Goal: Task Accomplishment & Management: Use online tool/utility

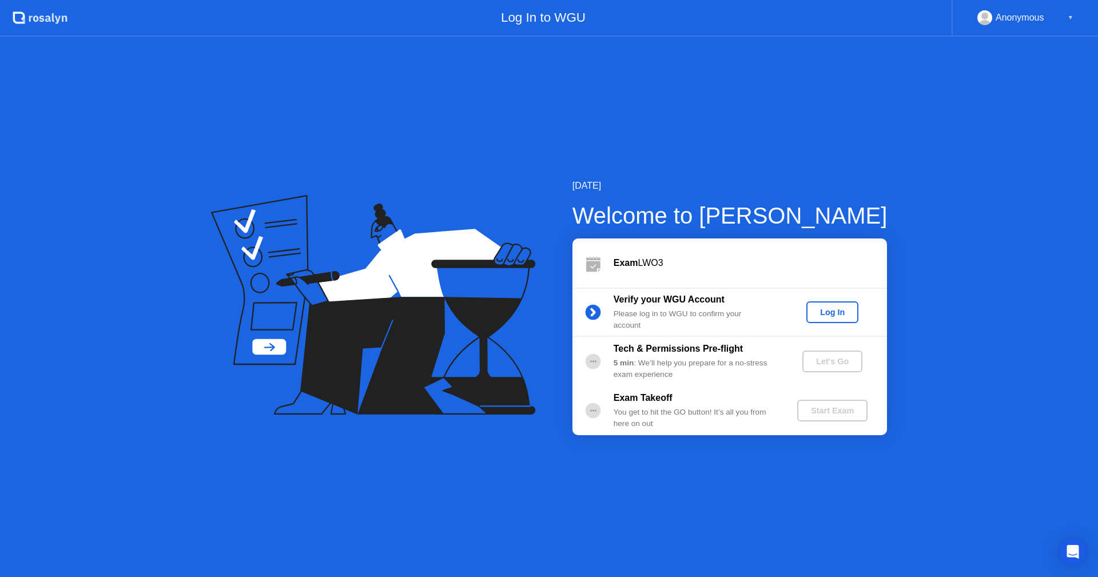
click at [841, 308] on div "Log In" at bounding box center [832, 312] width 43 height 9
click at [838, 362] on div "Let's Go" at bounding box center [832, 361] width 51 height 9
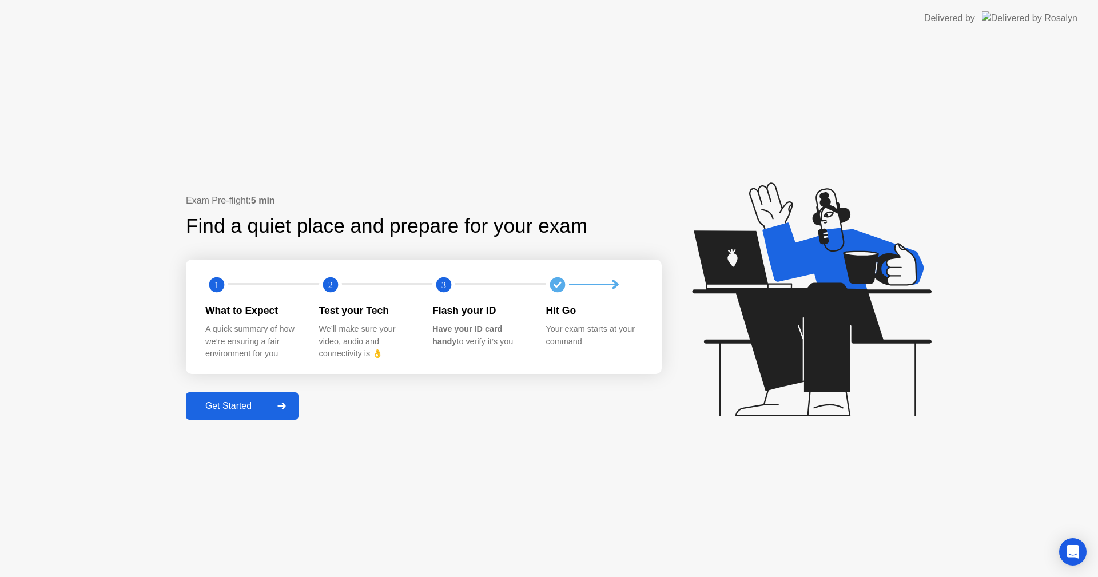
click at [213, 403] on div "Get Started" at bounding box center [228, 406] width 78 height 10
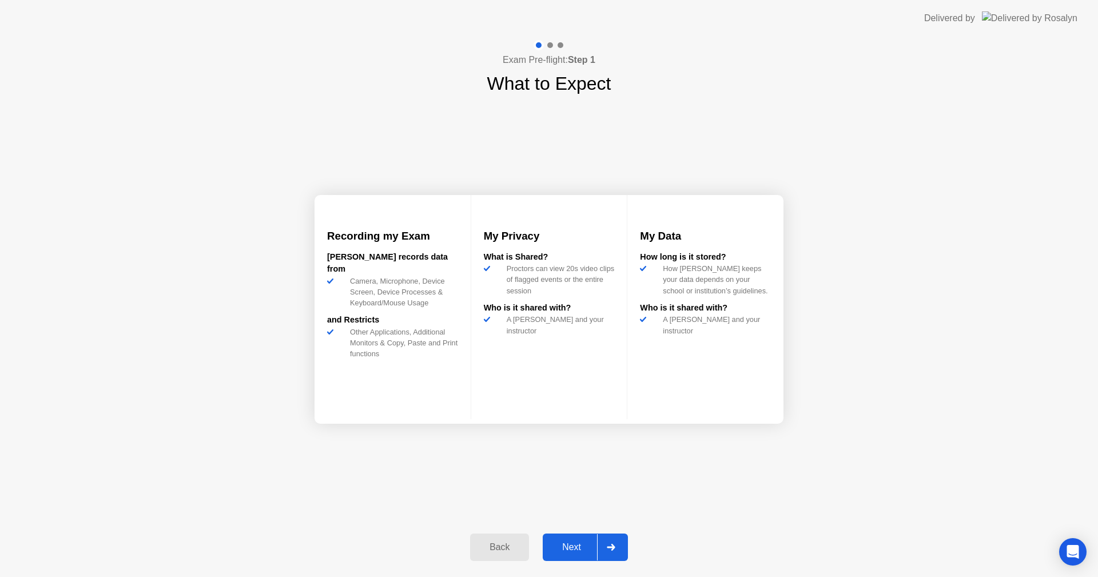
click at [581, 542] on div "Next" at bounding box center [571, 547] width 51 height 10
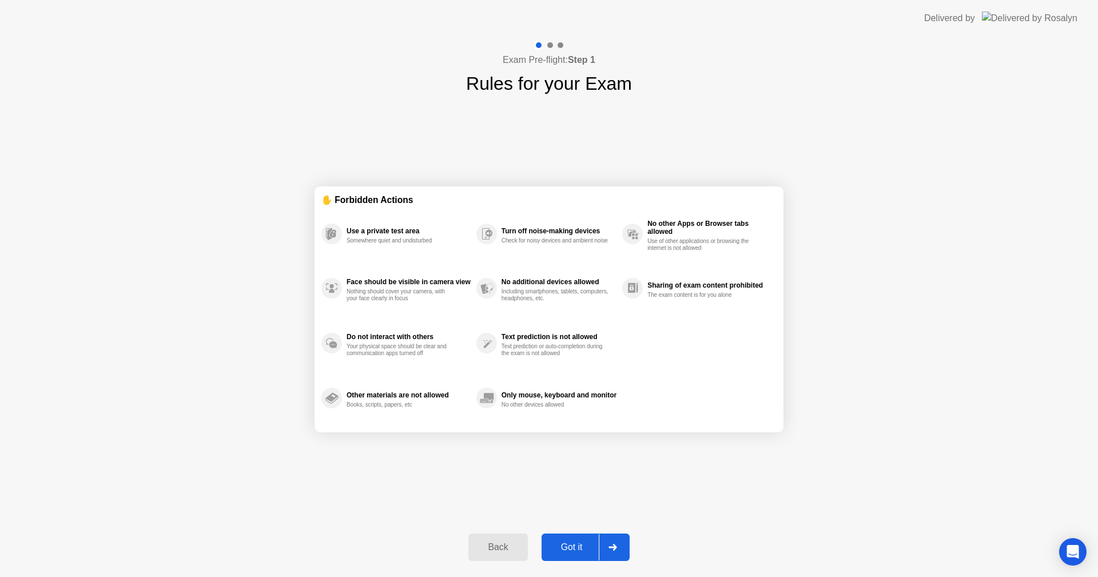
click at [572, 549] on div "Got it" at bounding box center [572, 547] width 54 height 10
select select "**********"
select select "*******"
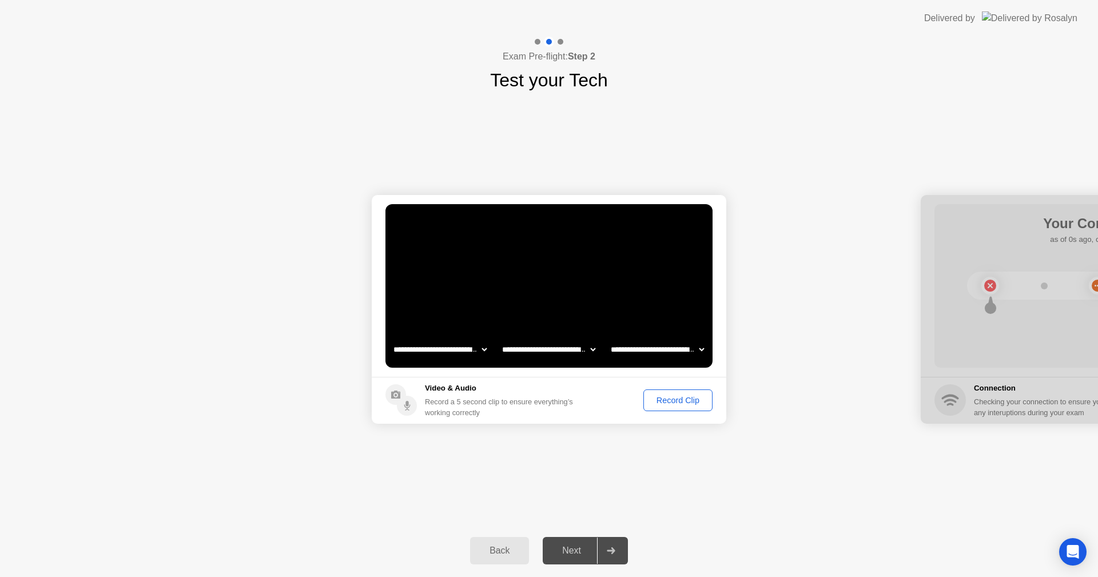
click at [674, 400] on div "Record Clip" at bounding box center [677, 400] width 61 height 9
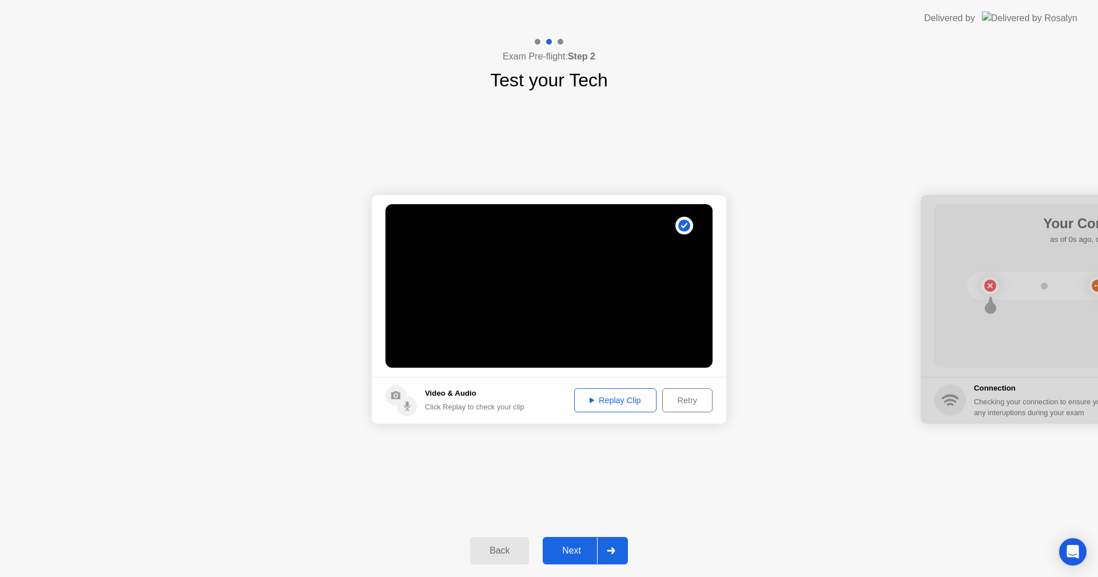
click at [611, 399] on div "Replay Clip" at bounding box center [615, 400] width 74 height 9
click at [575, 549] on div "Next" at bounding box center [571, 551] width 51 height 10
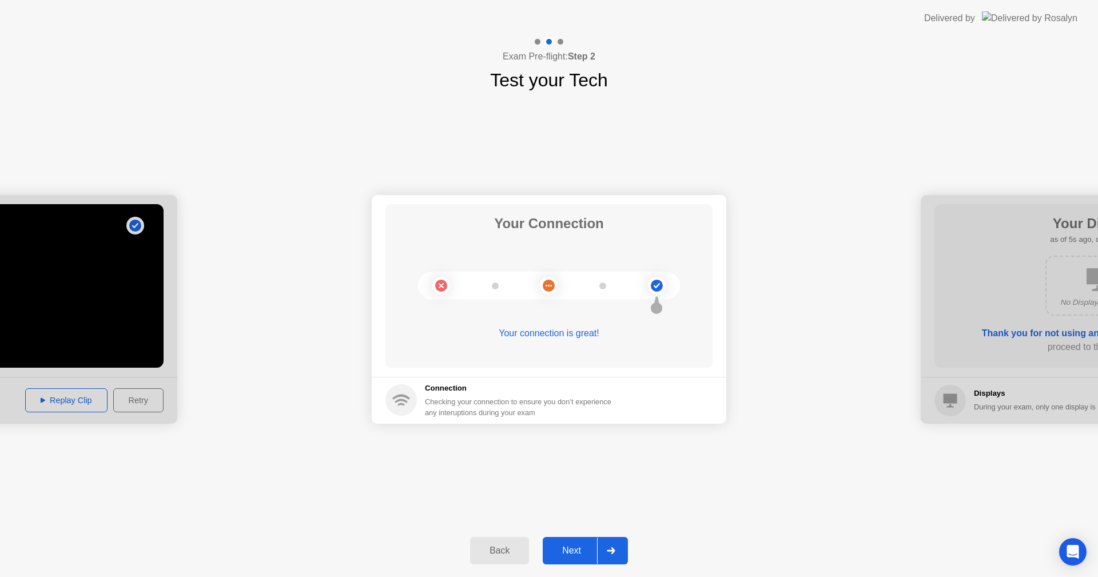
click at [564, 546] on div "Next" at bounding box center [571, 551] width 51 height 10
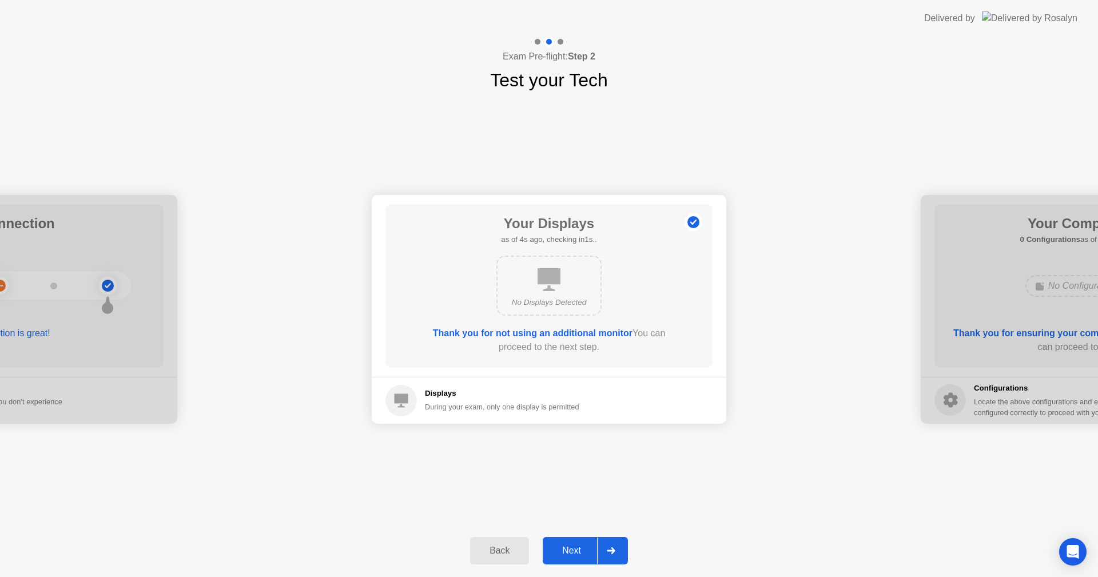
click at [578, 548] on div "Next" at bounding box center [571, 551] width 51 height 10
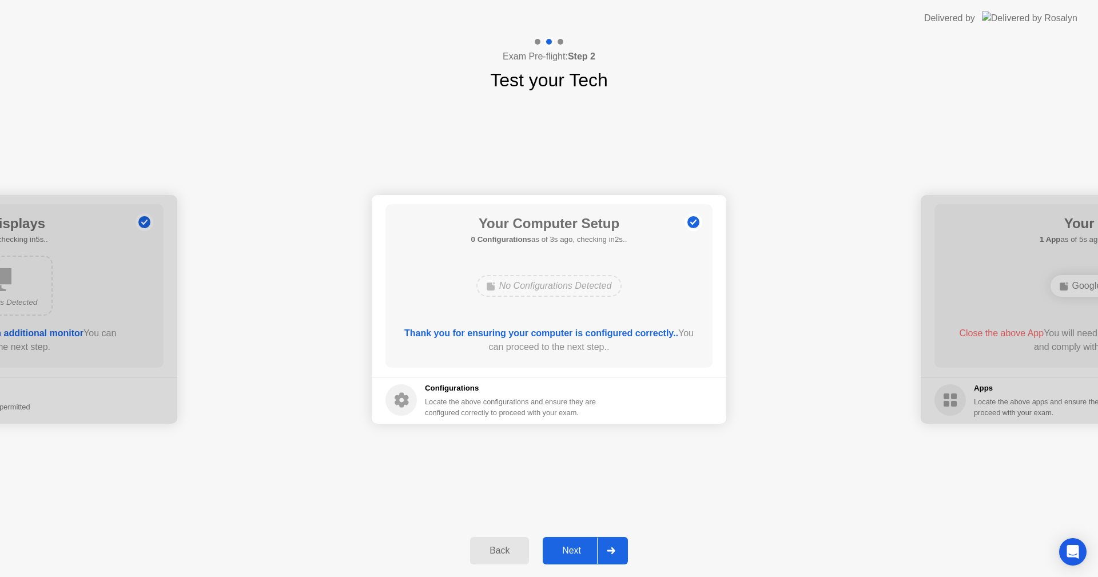
click at [575, 546] on div "Next" at bounding box center [571, 551] width 51 height 10
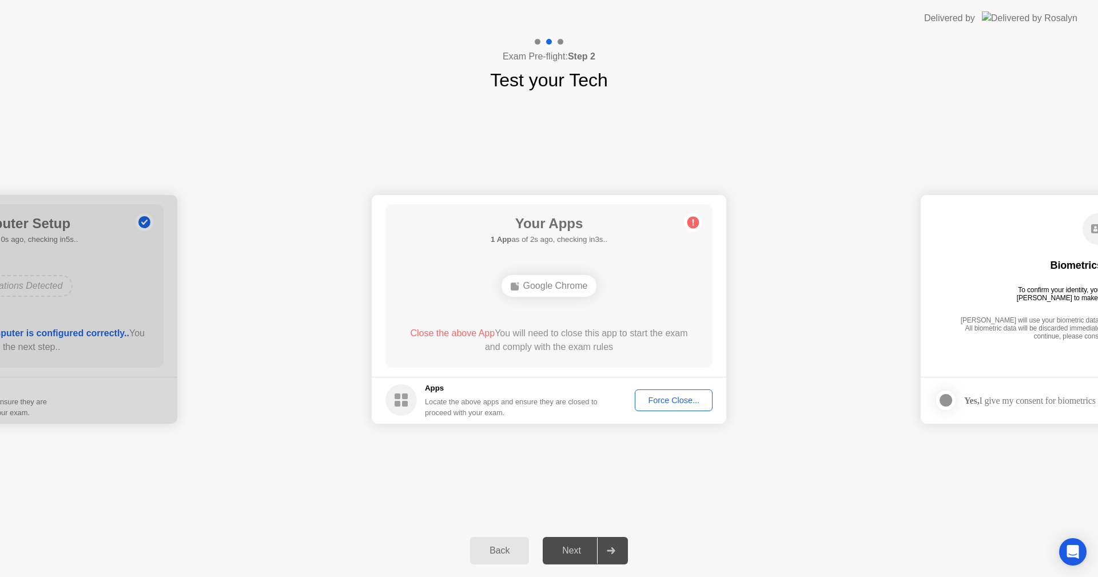
click at [676, 400] on div "Force Close..." at bounding box center [674, 400] width 70 height 9
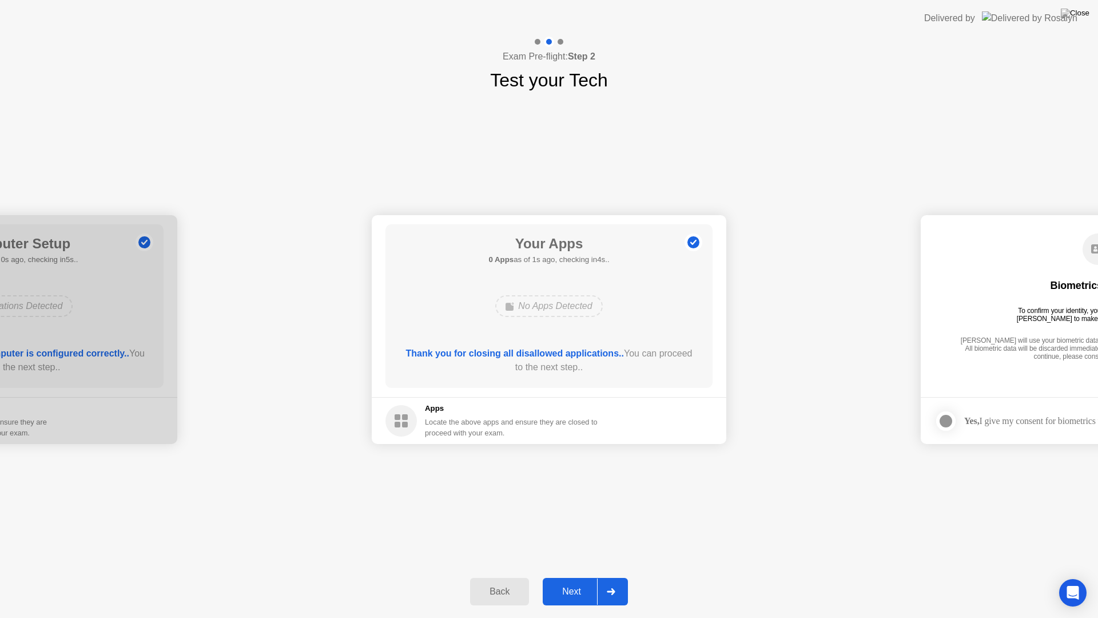
click at [574, 576] on div "Next" at bounding box center [571, 591] width 51 height 10
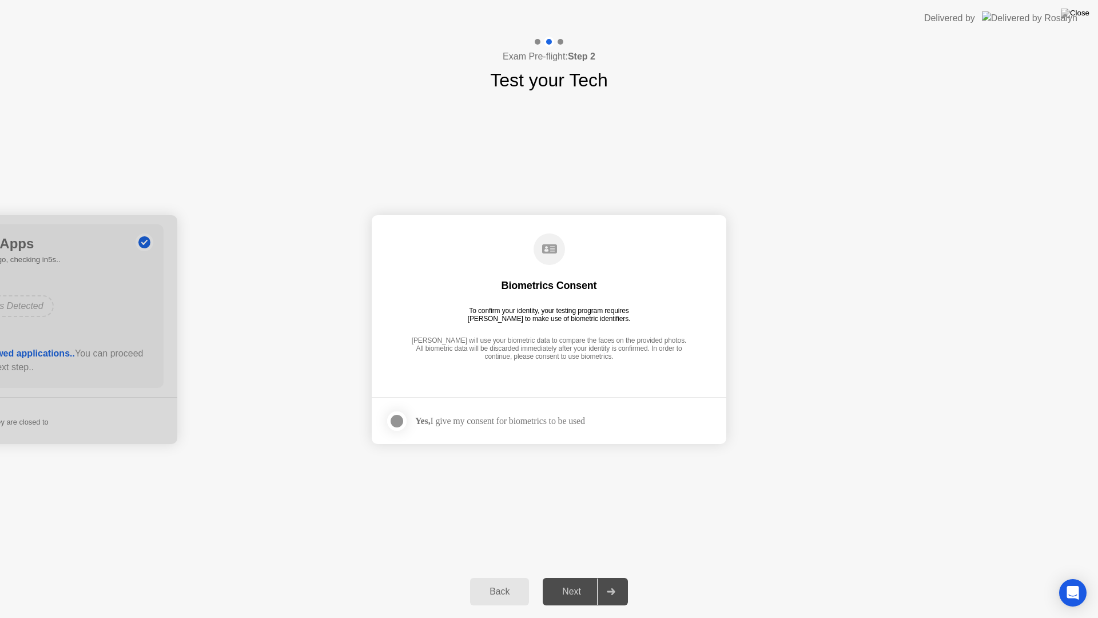
click at [578, 576] on div "Next" at bounding box center [571, 591] width 51 height 10
click at [575, 576] on div "Next" at bounding box center [571, 591] width 51 height 10
drag, startPoint x: 471, startPoint y: 429, endPoint x: 423, endPoint y: 433, distance: 48.2
click at [468, 429] on div "Yes, I give my consent for biometrics to be used" at bounding box center [485, 420] width 200 height 23
click at [393, 420] on div at bounding box center [397, 421] width 14 height 14
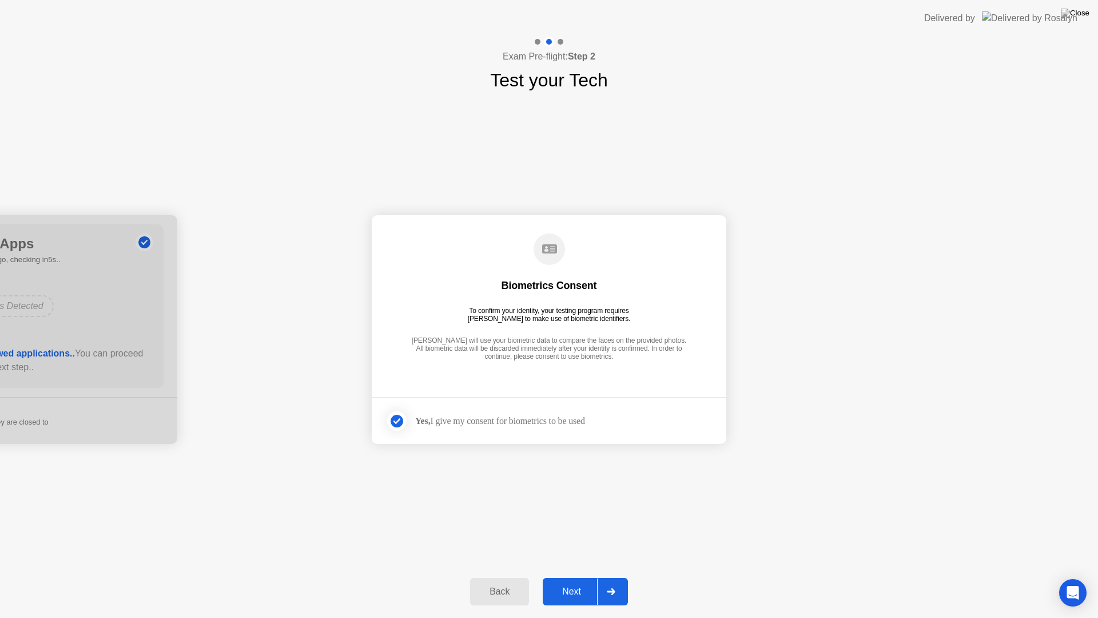
click at [564, 576] on div "Next" at bounding box center [571, 591] width 51 height 10
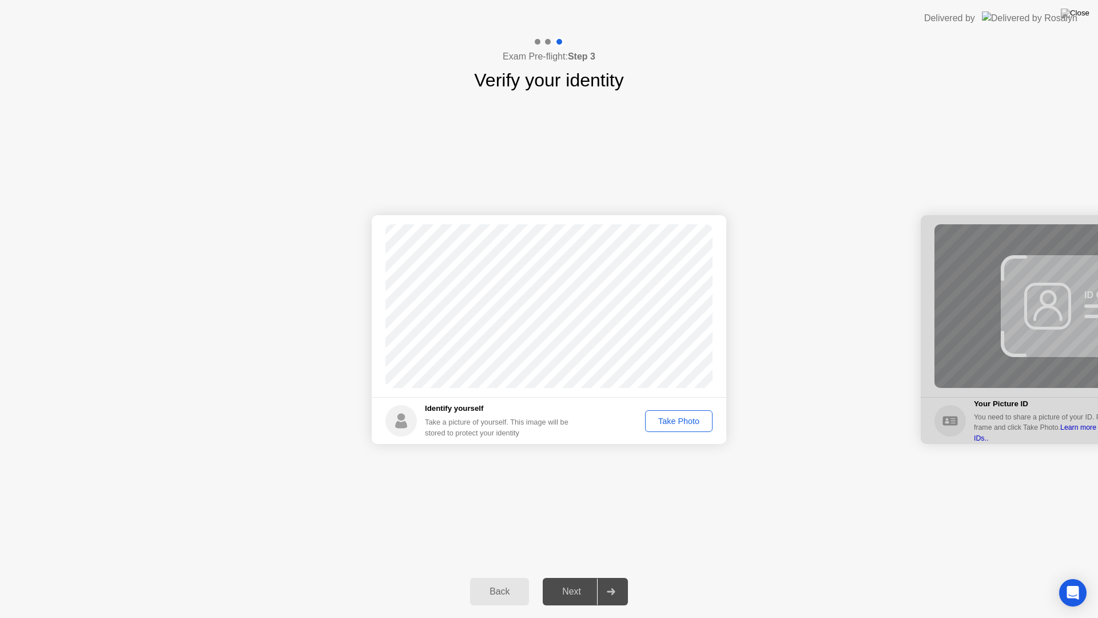
click at [667, 423] on div "Take Photo" at bounding box center [678, 420] width 59 height 9
click at [568, 576] on div "Next" at bounding box center [571, 591] width 51 height 10
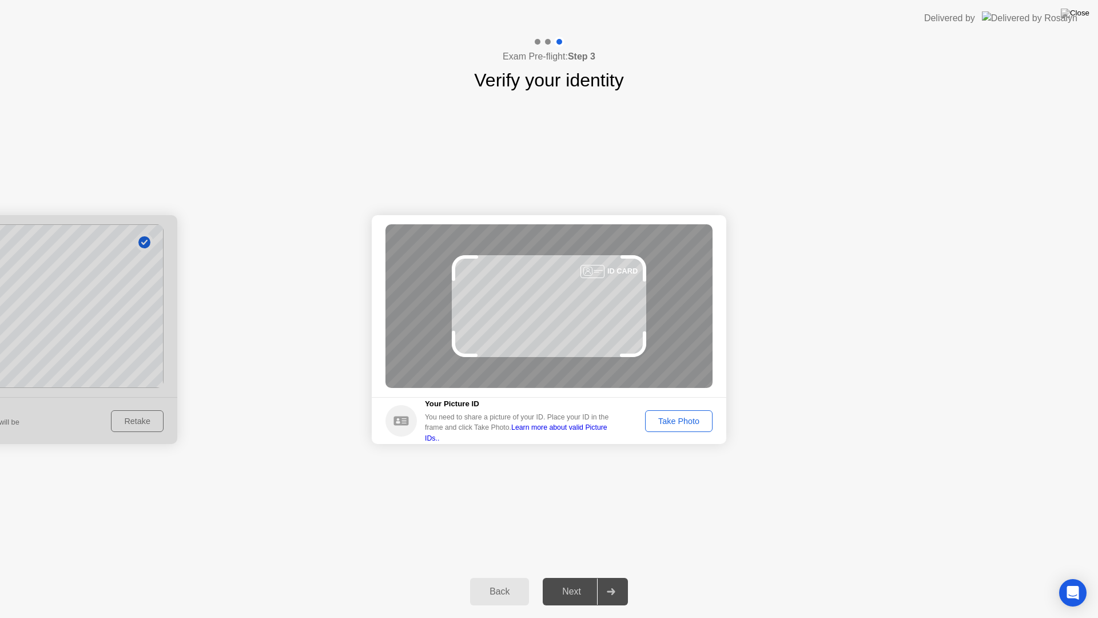
click at [671, 417] on div "Take Photo" at bounding box center [678, 420] width 59 height 9
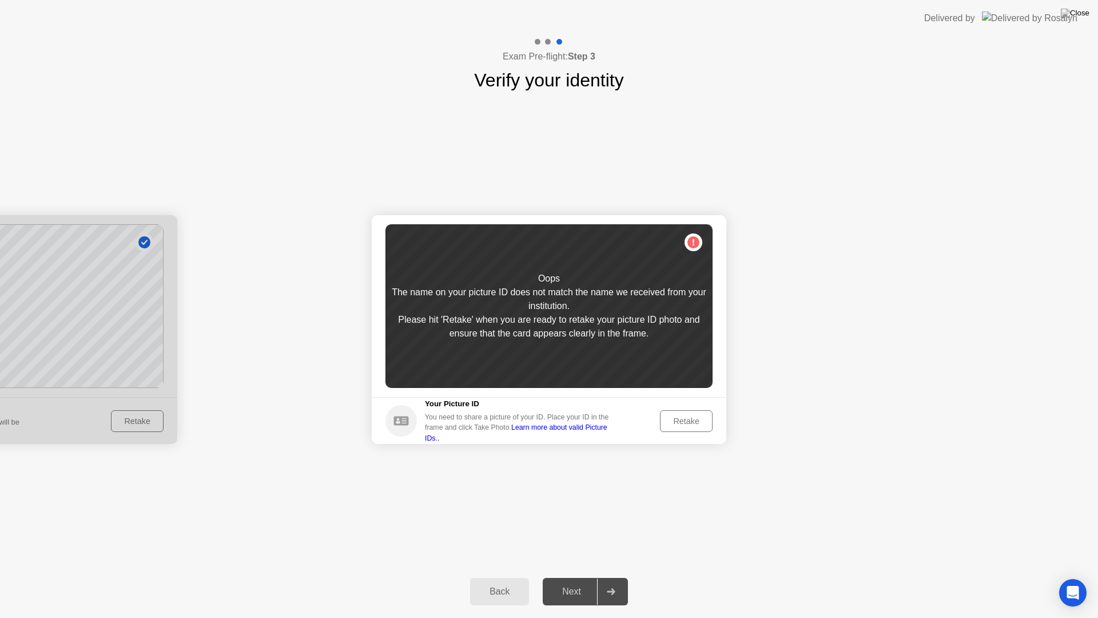
click at [681, 423] on div "Retake" at bounding box center [686, 420] width 45 height 9
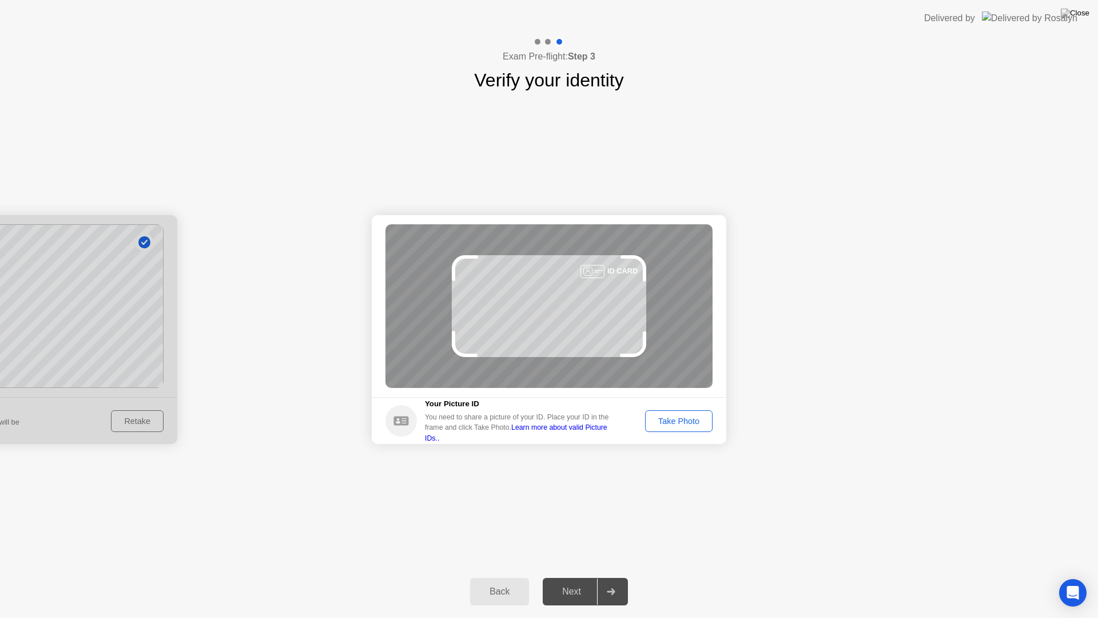
click at [684, 420] on div "Take Photo" at bounding box center [678, 420] width 59 height 9
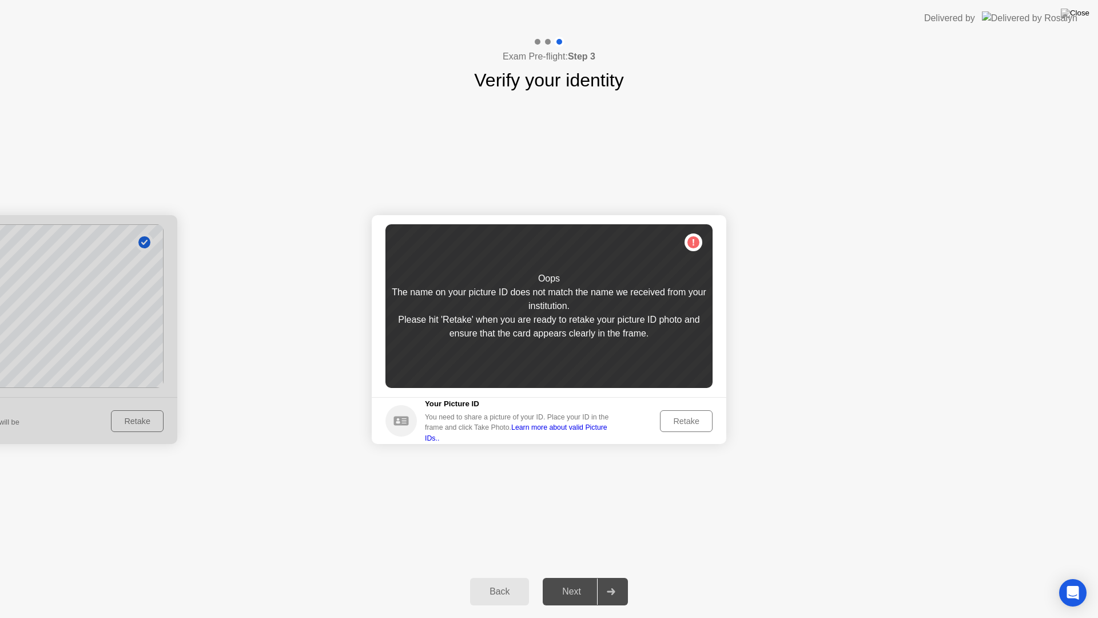
click at [579, 576] on div "Back Next" at bounding box center [549, 591] width 1098 height 53
click at [679, 420] on div "Retake" at bounding box center [686, 420] width 45 height 9
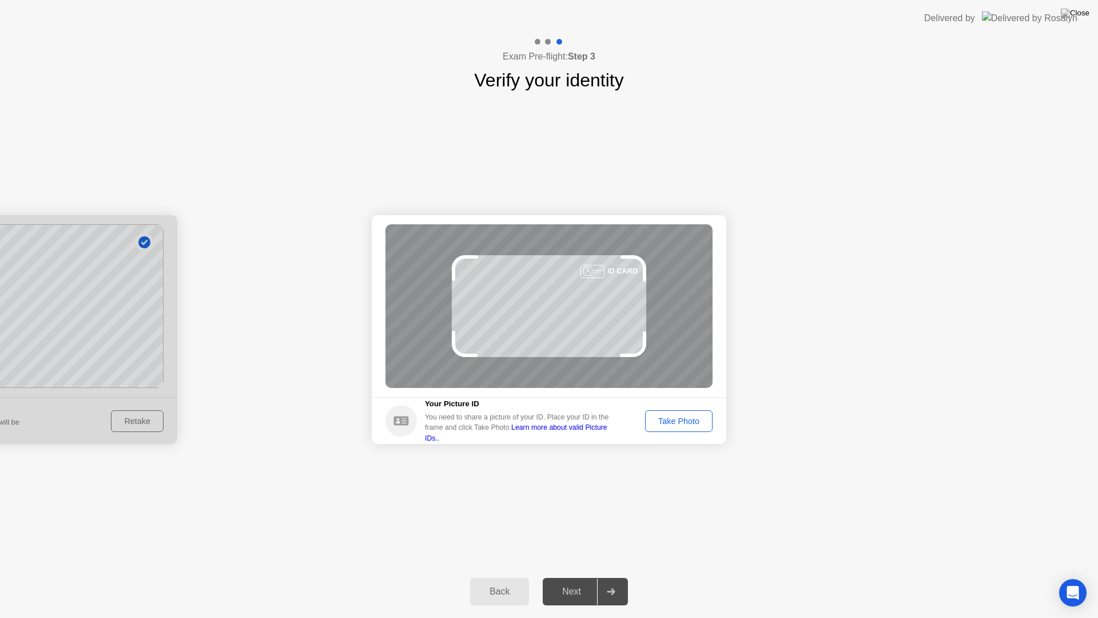
click at [669, 407] on footer "Your Picture ID You need to share a picture of your ID. Place your ID in the fr…" at bounding box center [549, 420] width 355 height 47
click at [674, 419] on div "Take Photo" at bounding box center [678, 420] width 59 height 9
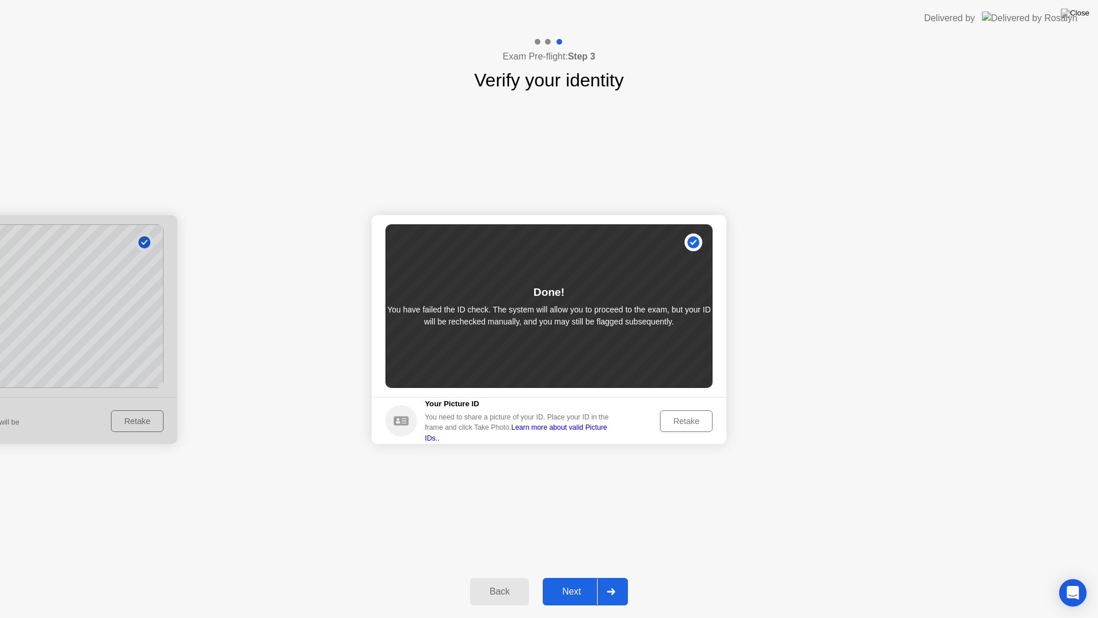
click at [571, 576] on div "Next" at bounding box center [571, 591] width 51 height 10
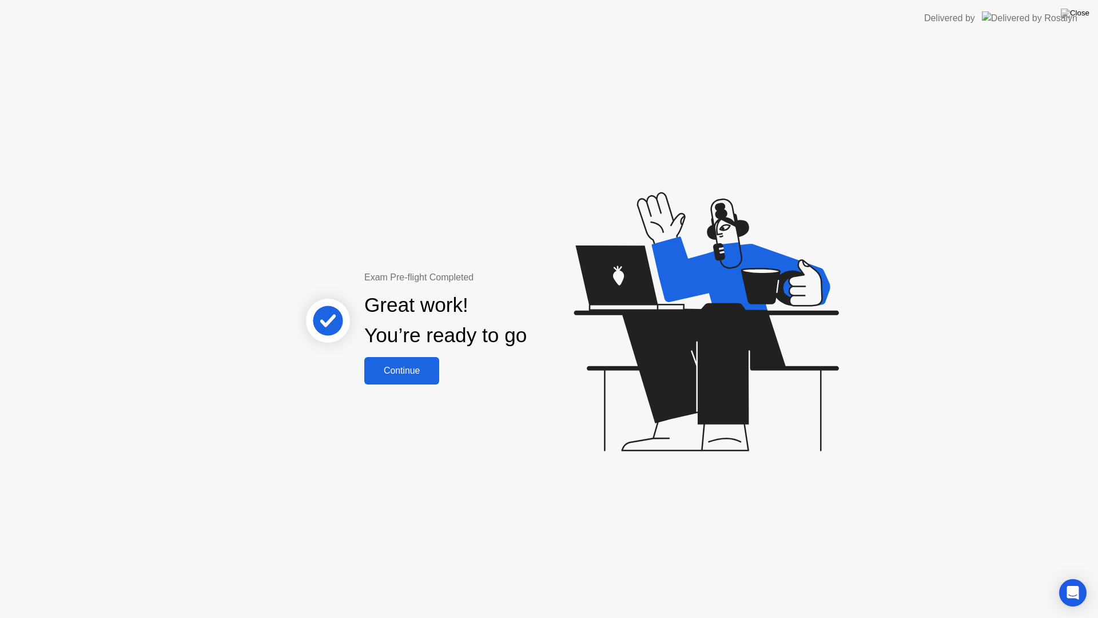
click at [404, 368] on div "Continue" at bounding box center [402, 370] width 68 height 10
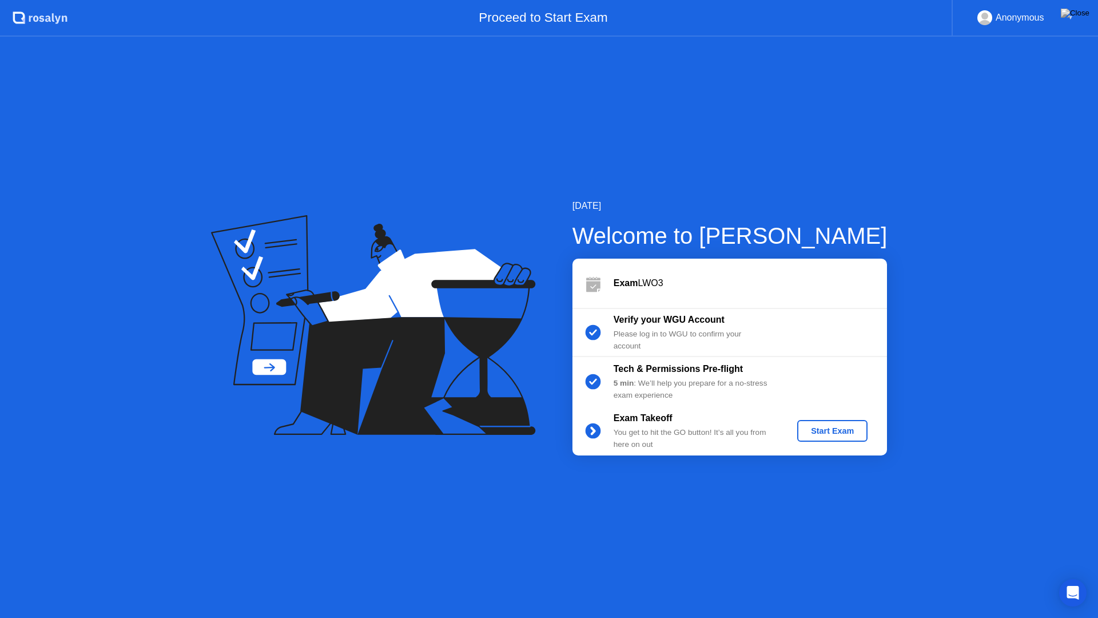
click at [834, 429] on div "Start Exam" at bounding box center [832, 430] width 61 height 9
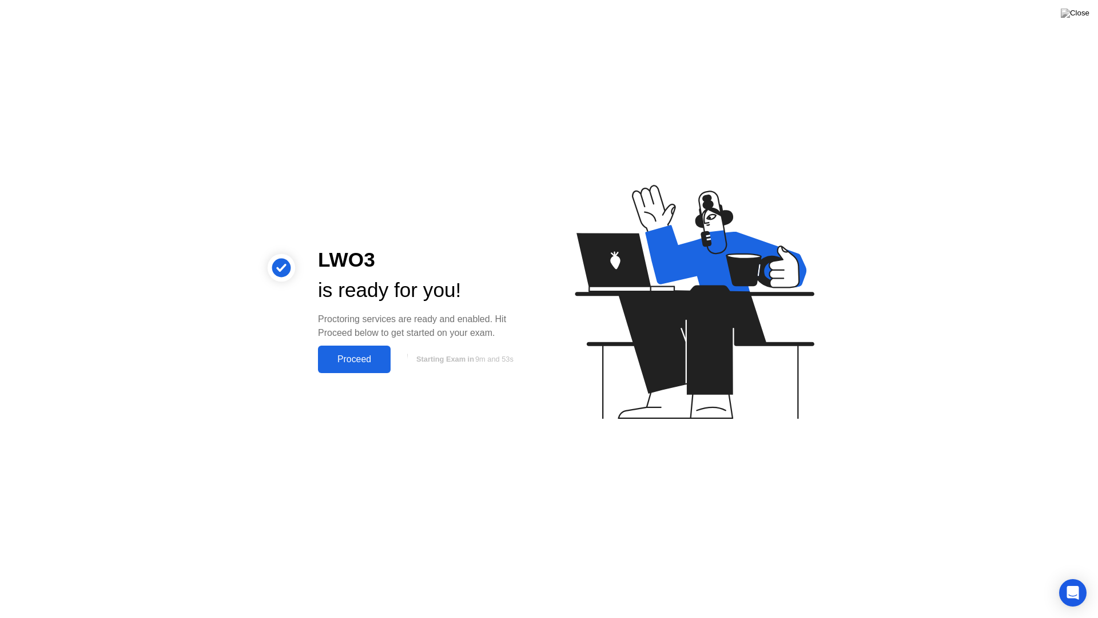
click at [357, 357] on div "Proceed" at bounding box center [354, 359] width 66 height 10
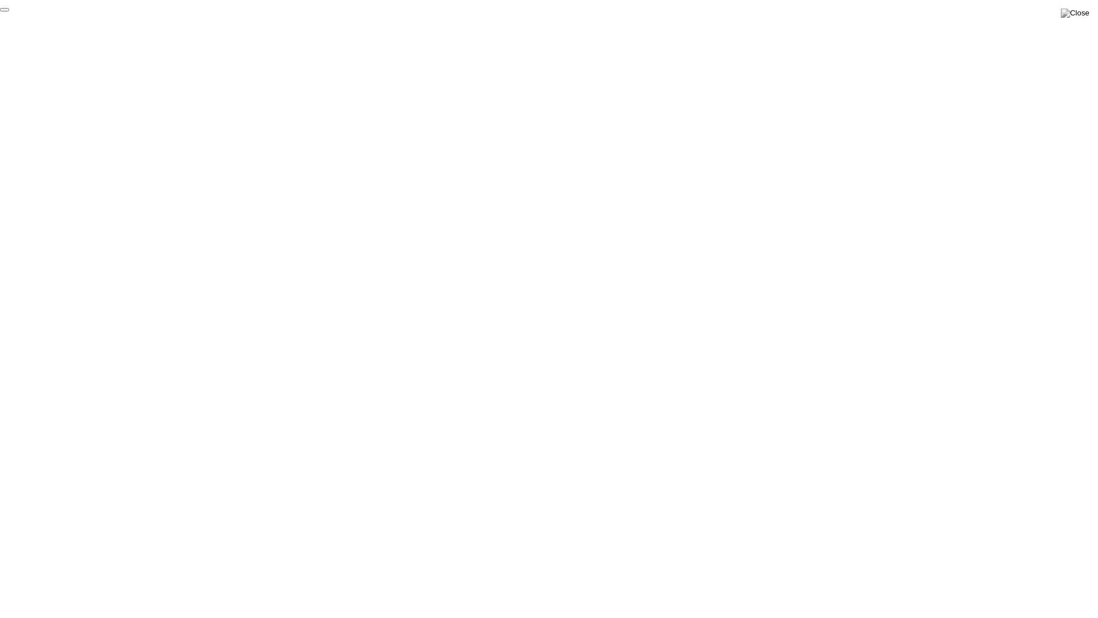
click div "End Proctoring Session"
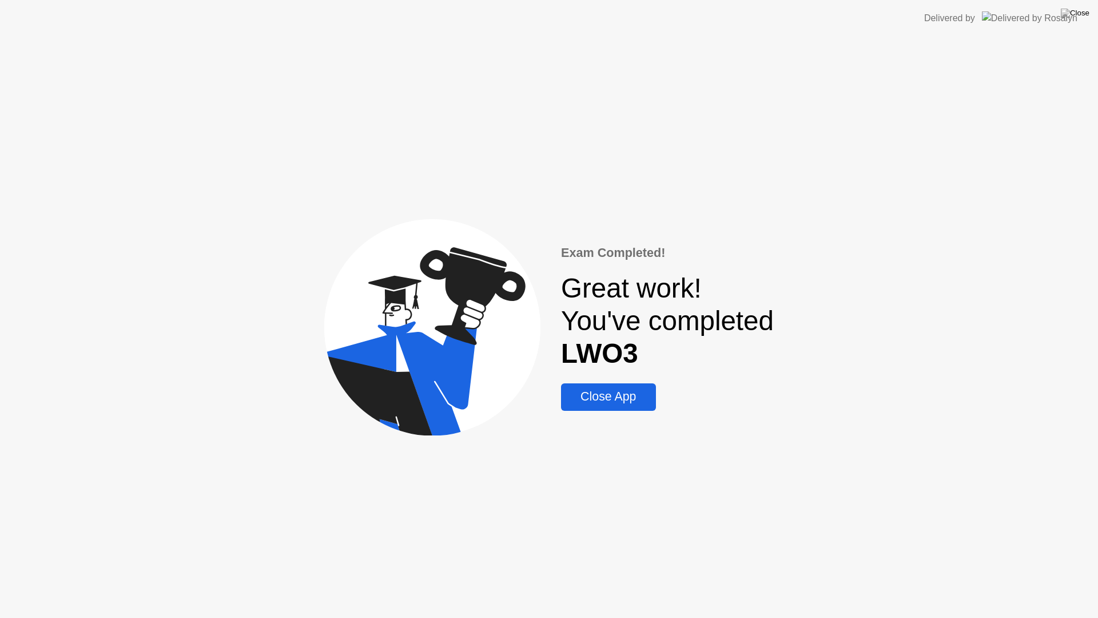
click at [592, 396] on div "Close App" at bounding box center [607, 396] width 87 height 14
